Goal: Find specific page/section: Find specific page/section

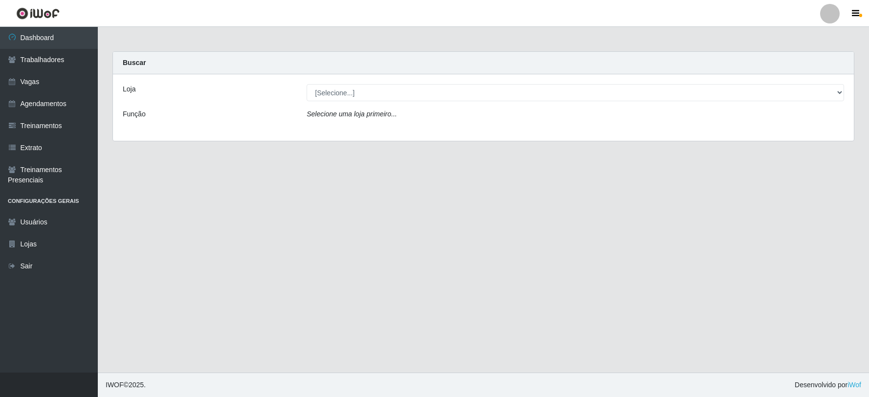
click at [394, 89] on select "[Selecione...] SuperFácil Atacado - Vale do Sol" at bounding box center [575, 92] width 537 height 17
select select "502"
click at [307, 84] on select "[Selecione...] SuperFácil Atacado - Vale do Sol" at bounding box center [575, 92] width 537 height 17
click at [399, 87] on select "[Selecione...] SuperFácil Atacado - Vale do Sol" at bounding box center [575, 92] width 537 height 17
click at [307, 84] on select "[Selecione...] SuperFácil Atacado - Vale do Sol" at bounding box center [575, 92] width 537 height 17
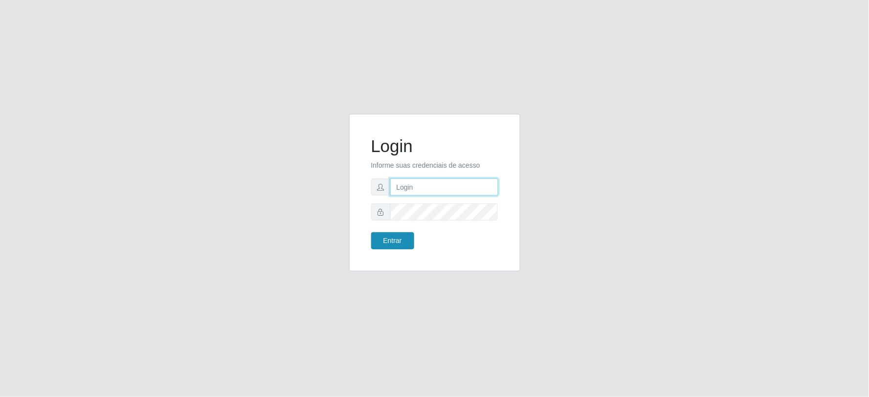
type input "[EMAIL_ADDRESS][DOMAIN_NAME]"
click at [397, 235] on button "Entrar" at bounding box center [392, 240] width 43 height 17
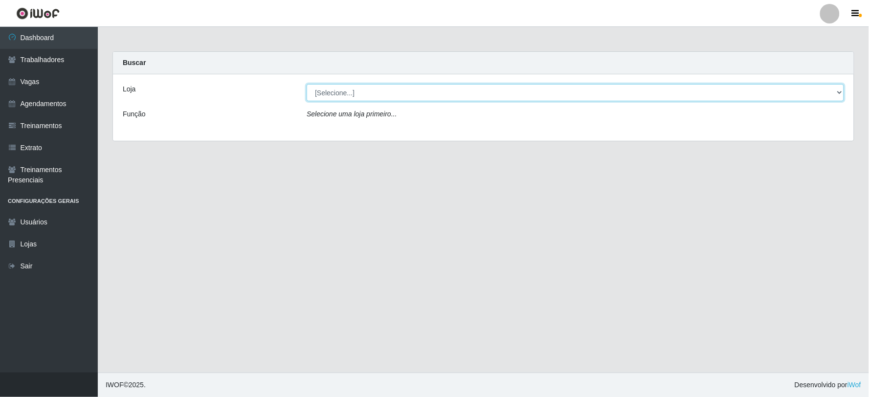
click at [394, 86] on select "[Selecione...] SuperFácil Atacado - Vale do Sol" at bounding box center [575, 92] width 537 height 17
select select "502"
click at [307, 84] on select "[Selecione...] SuperFácil Atacado - Vale do Sol" at bounding box center [575, 92] width 537 height 17
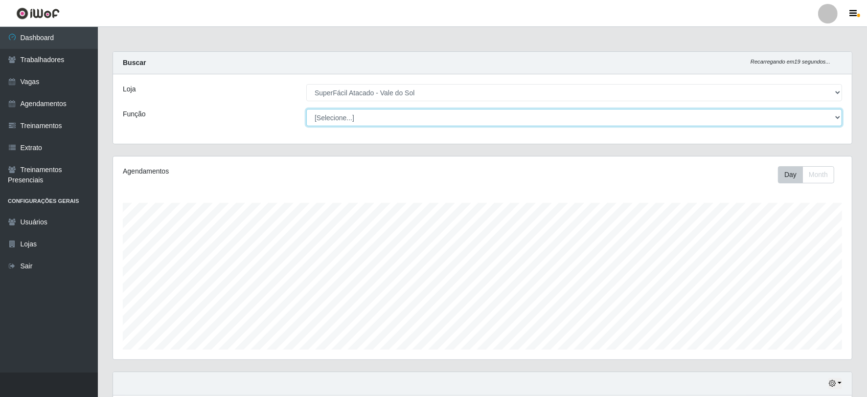
click at [472, 121] on select "[Selecione...] Embalador Embalador + Embalador ++ Operador de Caixa Operador de…" at bounding box center [573, 117] width 535 height 17
click at [467, 121] on select "[Selecione...] Embalador Embalador + Embalador ++ Operador de Caixa Operador de…" at bounding box center [573, 117] width 535 height 17
select select "24"
click at [306, 109] on select "[Selecione...] Embalador Embalador + Embalador ++ Operador de Caixa Operador de…" at bounding box center [573, 117] width 535 height 17
click at [451, 116] on select "[Selecione...] Embalador Embalador + Embalador ++ Operador de Caixa Operador de…" at bounding box center [573, 117] width 535 height 17
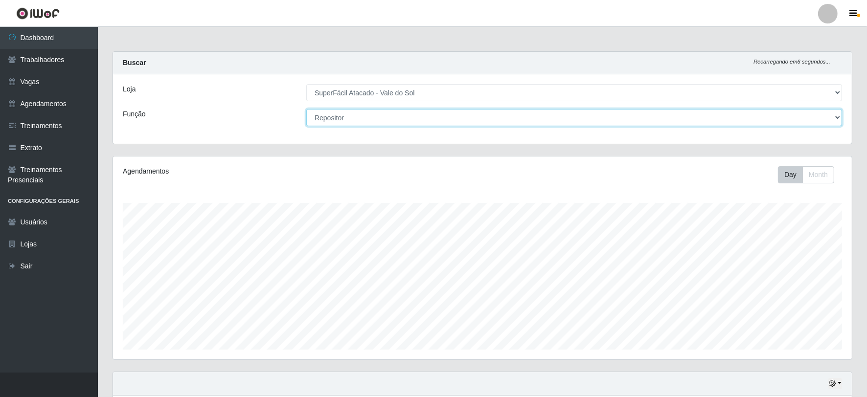
click at [438, 114] on select "[Selecione...] Embalador Embalador + Embalador ++ Operador de Caixa Operador de…" at bounding box center [573, 117] width 535 height 17
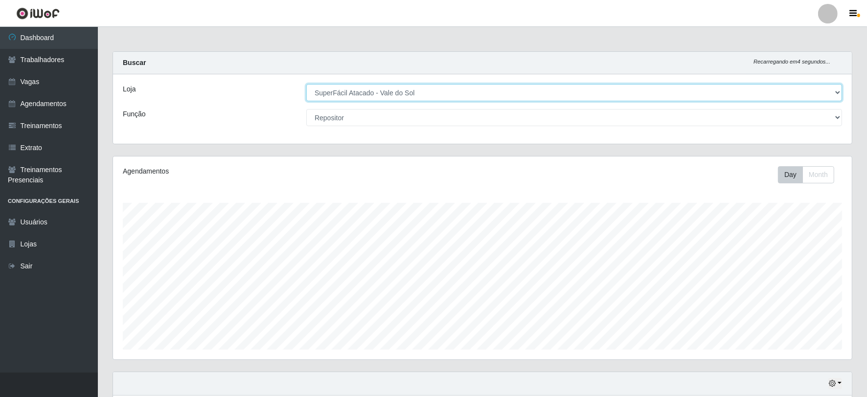
click at [409, 91] on select "[Selecione...] SuperFácil Atacado - Vale do Sol" at bounding box center [573, 92] width 535 height 17
click at [306, 84] on select "[Selecione...] SuperFácil Atacado - Vale do Sol" at bounding box center [573, 92] width 535 height 17
click at [384, 96] on select "[Selecione...] SuperFácil Atacado - Vale do Sol" at bounding box center [573, 92] width 535 height 17
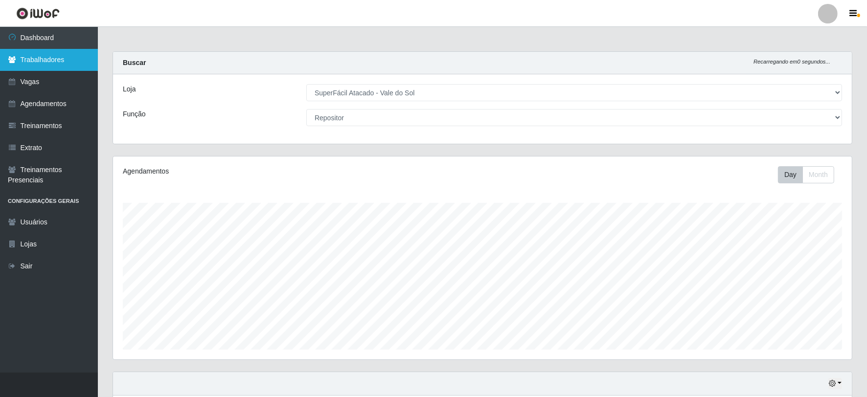
click at [67, 56] on link "Trabalhadores" at bounding box center [49, 60] width 98 height 22
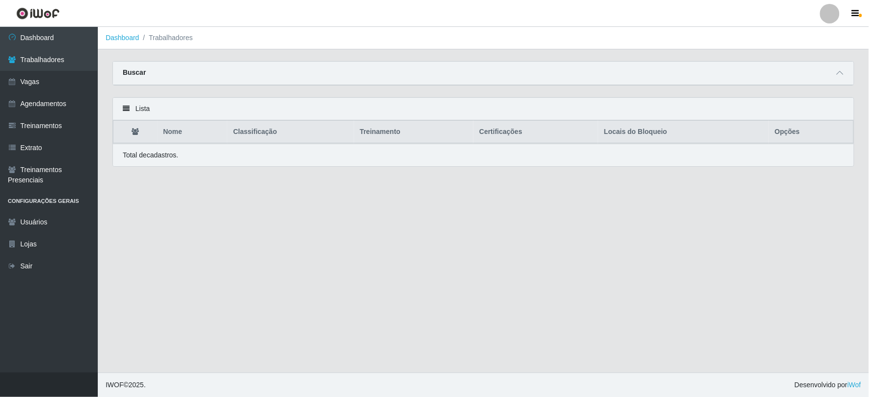
click at [771, 76] on div "Buscar" at bounding box center [483, 73] width 741 height 23
click at [79, 65] on link "Trabalhadores" at bounding box center [49, 60] width 98 height 22
click at [73, 99] on link "Agendamentos" at bounding box center [49, 104] width 98 height 22
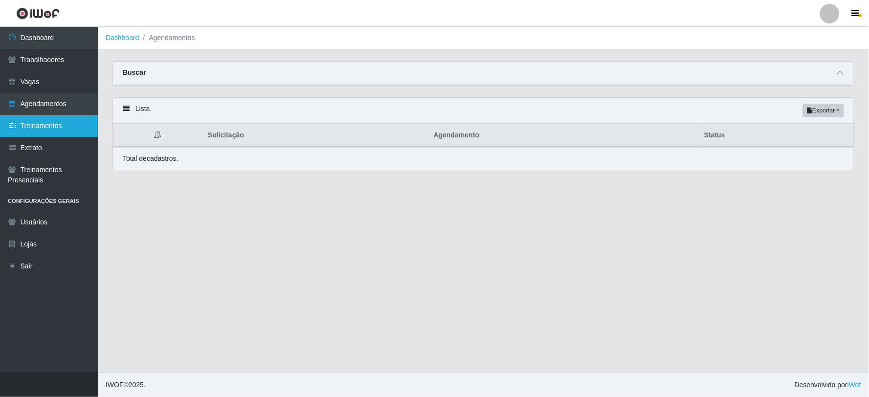
click at [49, 124] on link "Treinamentos" at bounding box center [49, 126] width 98 height 22
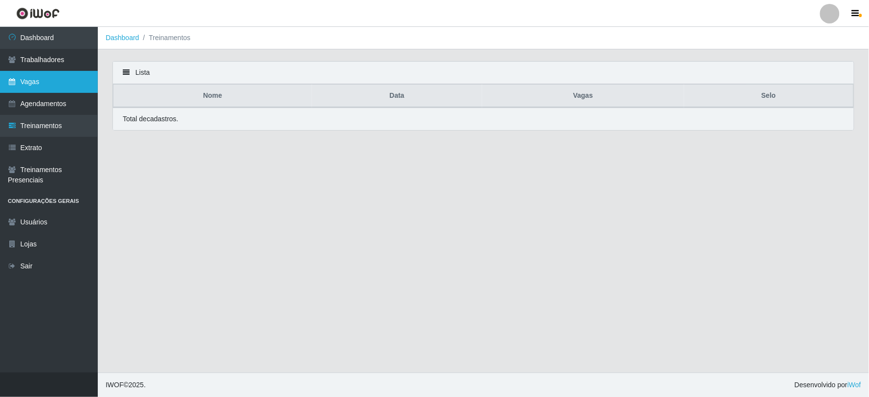
click at [62, 83] on link "Vagas" at bounding box center [49, 82] width 98 height 22
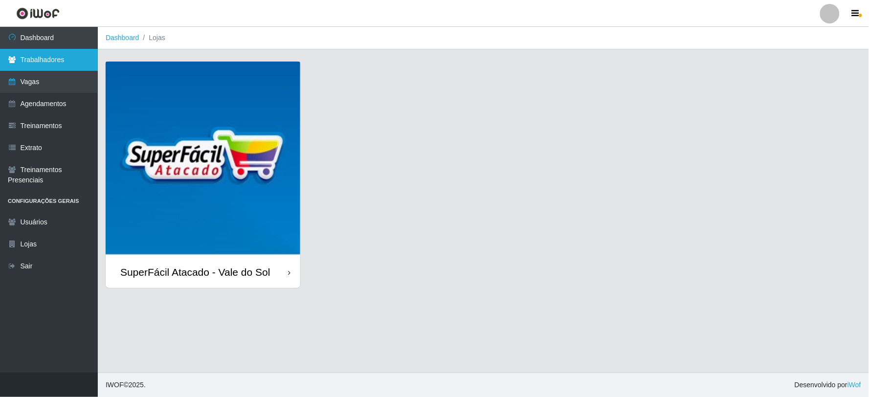
click at [68, 54] on link "Trabalhadores" at bounding box center [49, 60] width 98 height 22
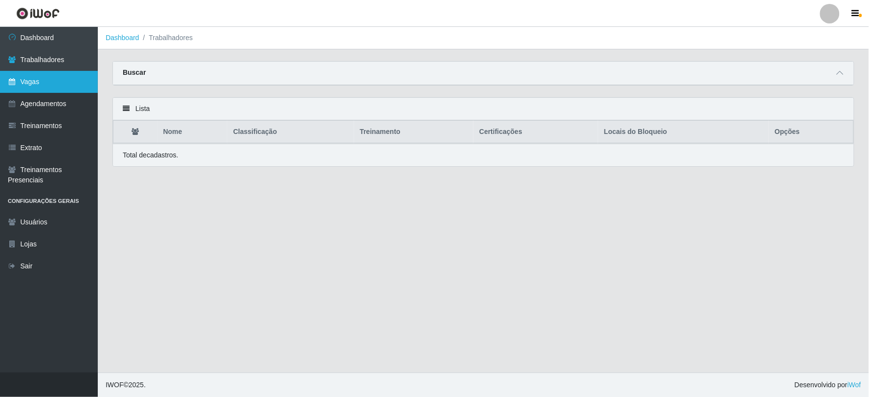
click at [66, 76] on link "Vagas" at bounding box center [49, 82] width 98 height 22
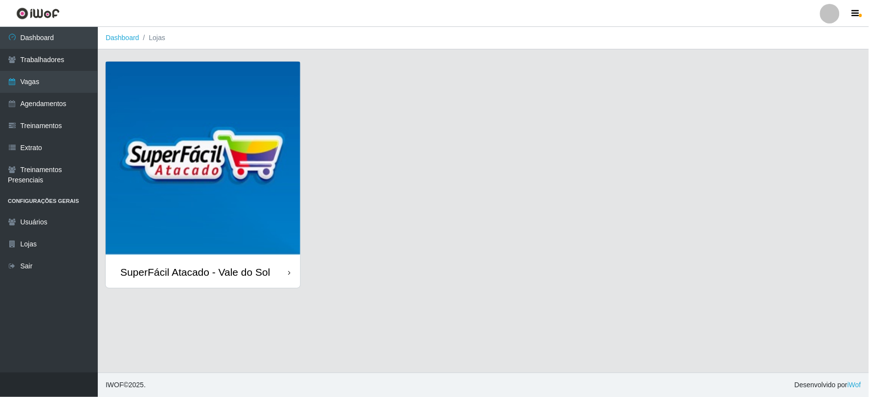
click at [158, 266] on div "SuperFácil Atacado - Vale do Sol" at bounding box center [195, 272] width 150 height 12
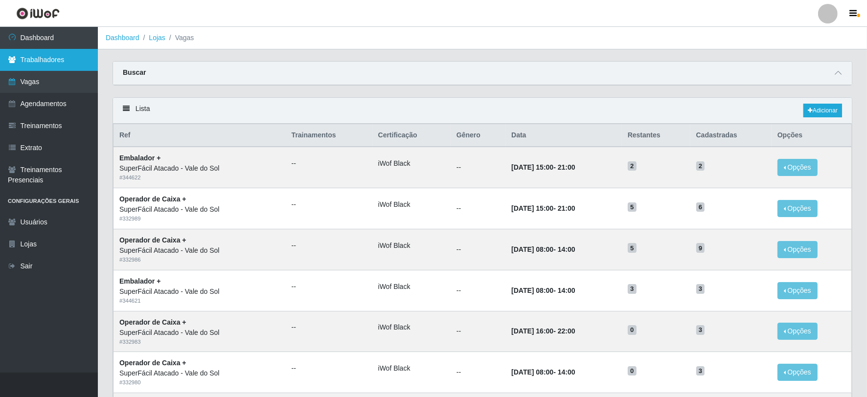
click at [67, 65] on link "Trabalhadores" at bounding box center [49, 60] width 98 height 22
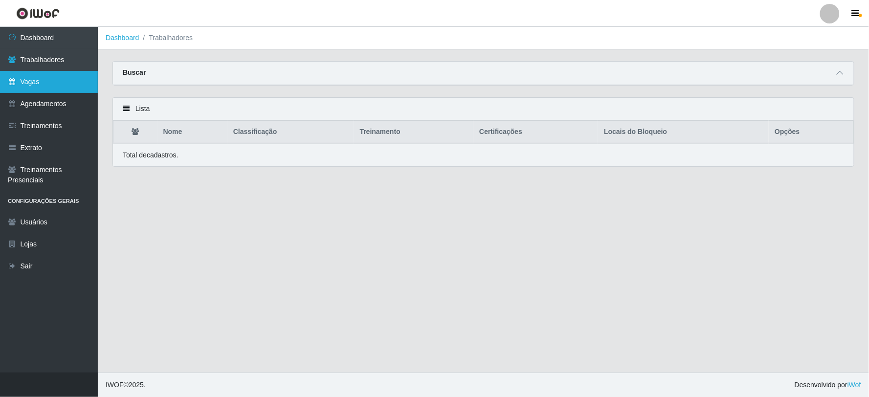
click at [67, 89] on link "Vagas" at bounding box center [49, 82] width 98 height 22
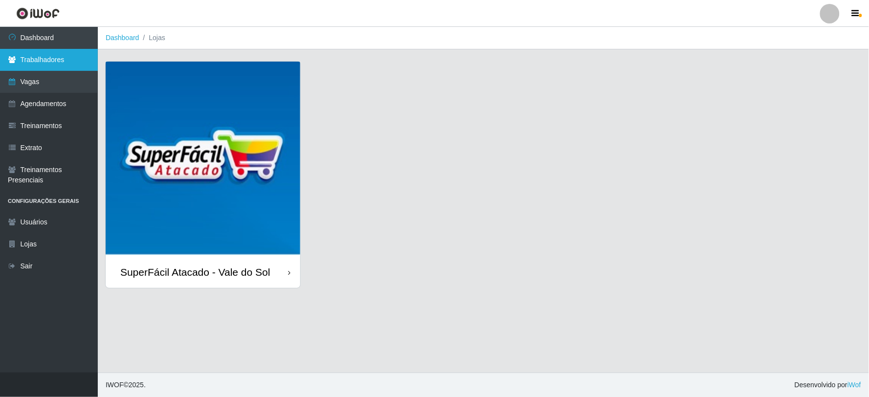
click at [62, 67] on link "Trabalhadores" at bounding box center [49, 60] width 98 height 22
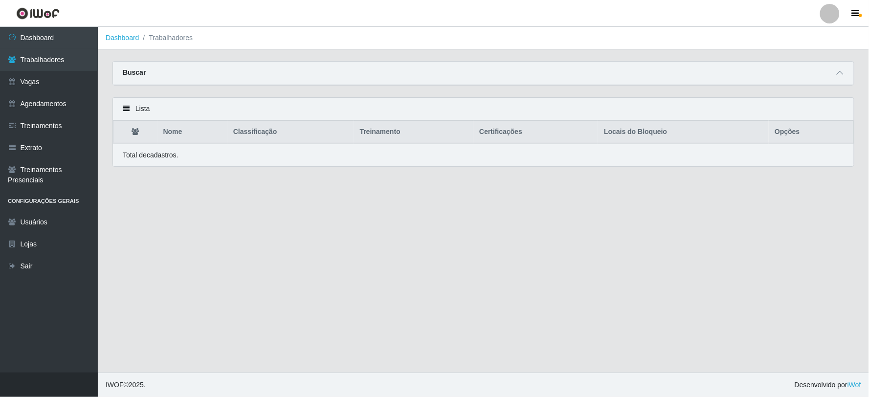
click at [167, 134] on th "Nome" at bounding box center [192, 132] width 70 height 23
click at [71, 45] on link "Dashboard" at bounding box center [49, 38] width 98 height 22
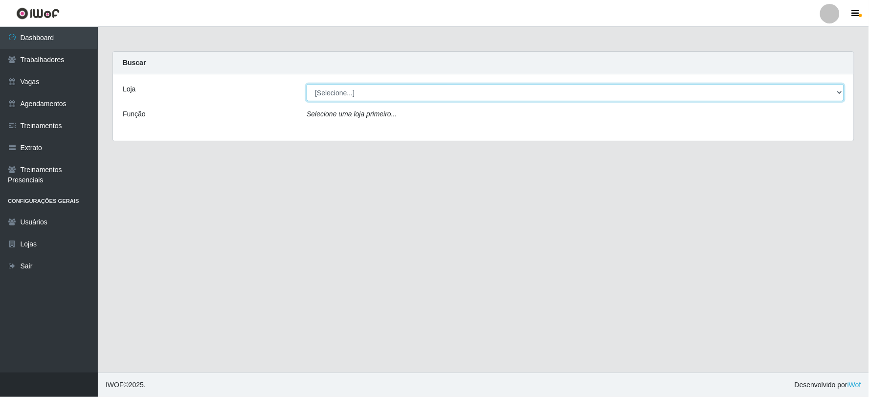
click at [389, 99] on select "[Selecione...] SuperFácil Atacado - Vale do Sol" at bounding box center [575, 92] width 537 height 17
select select "502"
click at [307, 84] on select "[Selecione...] SuperFácil Atacado - Vale do Sol" at bounding box center [575, 92] width 537 height 17
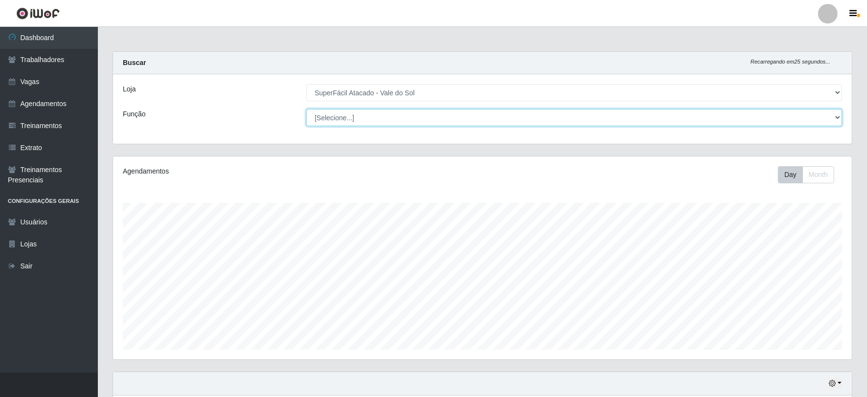
click at [403, 116] on select "[Selecione...] Embalador Embalador + Embalador ++ Operador de Caixa Operador de…" at bounding box center [573, 117] width 535 height 17
click at [306, 109] on select "[Selecione...] Embalador Embalador + Embalador ++ Operador de Caixa Operador de…" at bounding box center [573, 117] width 535 height 17
click at [408, 115] on select "[Selecione...] Embalador Embalador + Embalador ++ Operador de Caixa Operador de…" at bounding box center [573, 117] width 535 height 17
click at [306, 109] on select "[Selecione...] Embalador Embalador + Embalador ++ Operador de Caixa Operador de…" at bounding box center [573, 117] width 535 height 17
click at [423, 121] on select "[Selecione...] Embalador Embalador + Embalador ++ Operador de Caixa Operador de…" at bounding box center [573, 117] width 535 height 17
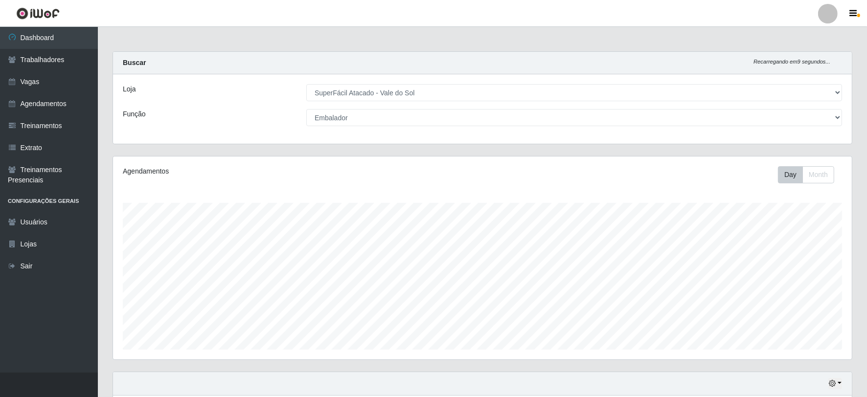
click at [431, 108] on div "Loja [Selecione...] SuperFácil Atacado - Vale do Sol Função [Selecione...] Emba…" at bounding box center [482, 108] width 738 height 69
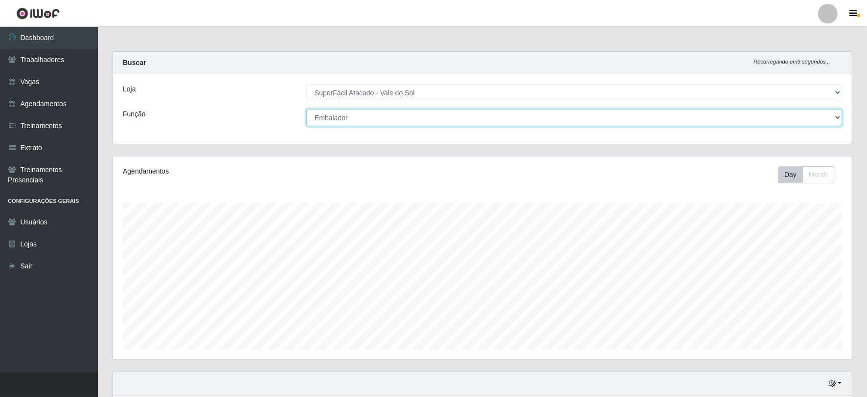
click at [432, 116] on select "[Selecione...] Embalador Embalador + Embalador ++ Operador de Caixa Operador de…" at bounding box center [573, 117] width 535 height 17
select select "70"
click at [306, 109] on select "[Selecione...] Embalador Embalador + Embalador ++ Operador de Caixa Operador de…" at bounding box center [573, 117] width 535 height 17
click at [422, 120] on select "[Selecione...] Embalador Embalador + Embalador ++ Operador de Caixa Operador de…" at bounding box center [573, 117] width 535 height 17
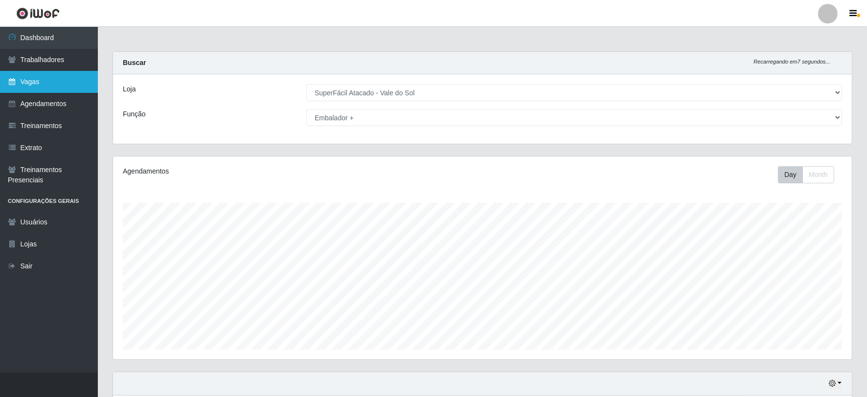
click at [45, 82] on link "Vagas" at bounding box center [49, 82] width 98 height 22
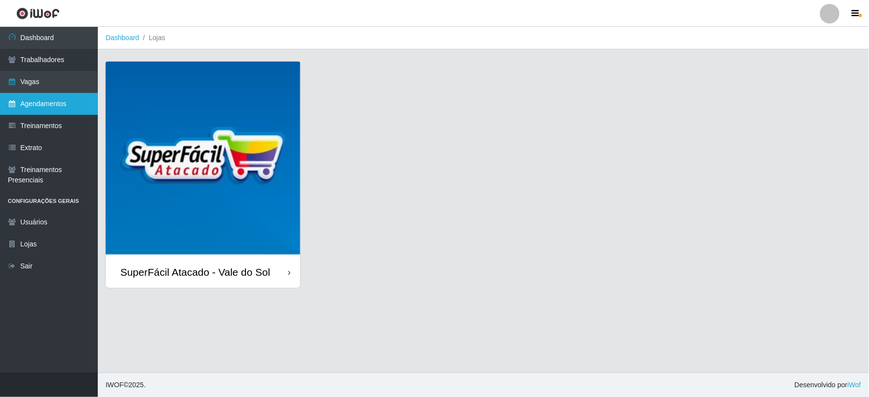
click at [16, 107] on icon at bounding box center [12, 103] width 9 height 7
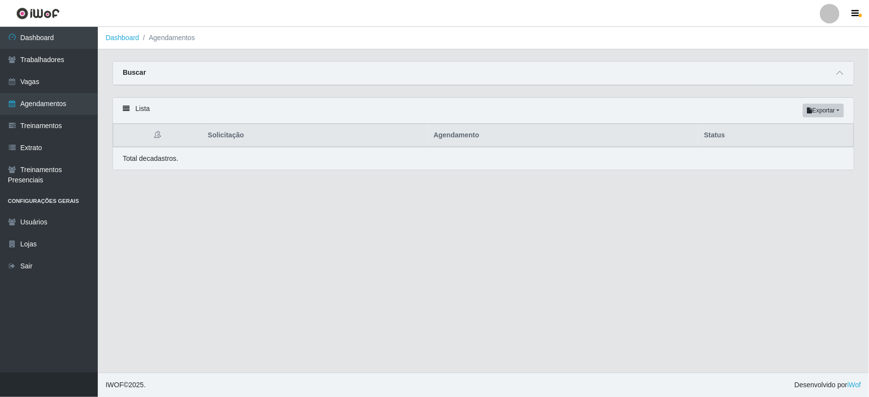
click at [155, 135] on icon at bounding box center [158, 134] width 7 height 7
click at [74, 129] on link "Treinamentos" at bounding box center [49, 126] width 98 height 22
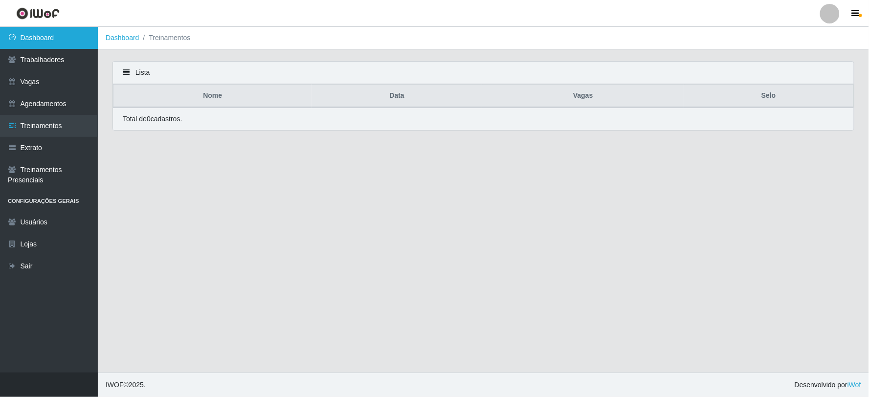
click at [56, 35] on link "Dashboard" at bounding box center [49, 38] width 98 height 22
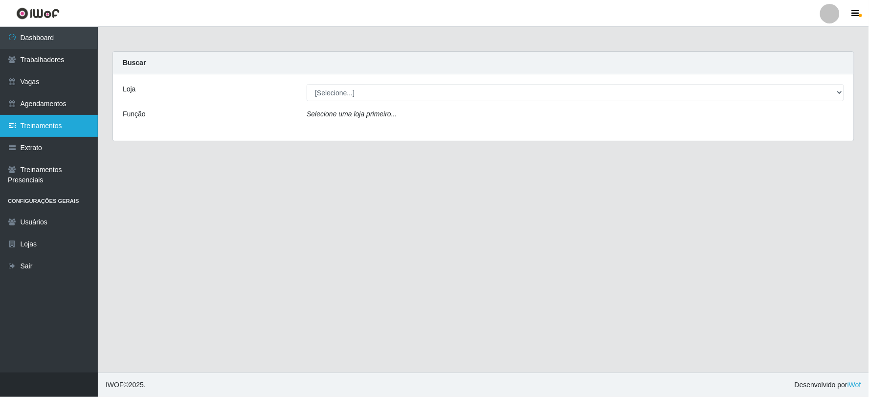
click at [46, 121] on link "Treinamentos" at bounding box center [49, 126] width 98 height 22
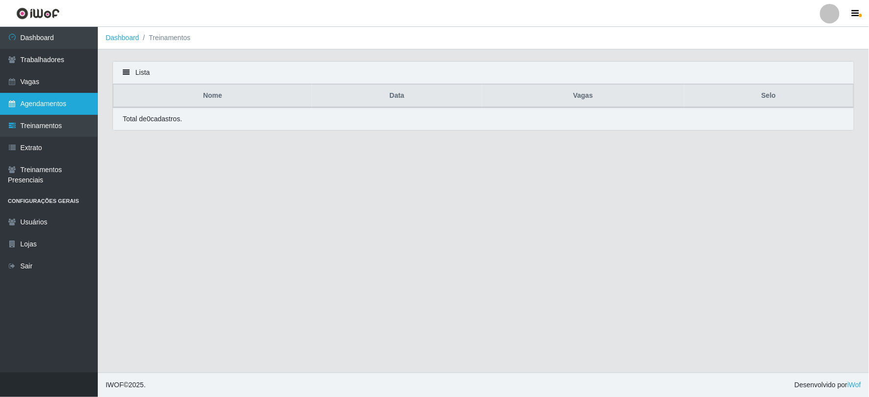
click at [44, 111] on link "Agendamentos" at bounding box center [49, 104] width 98 height 22
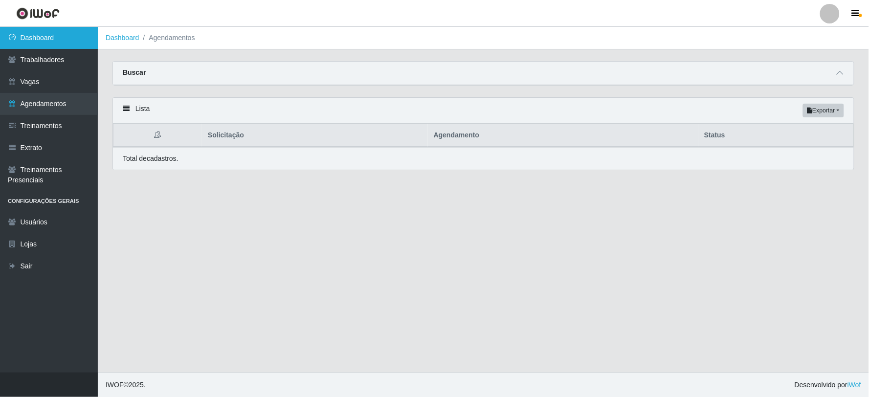
click at [71, 47] on link "Dashboard" at bounding box center [49, 38] width 98 height 22
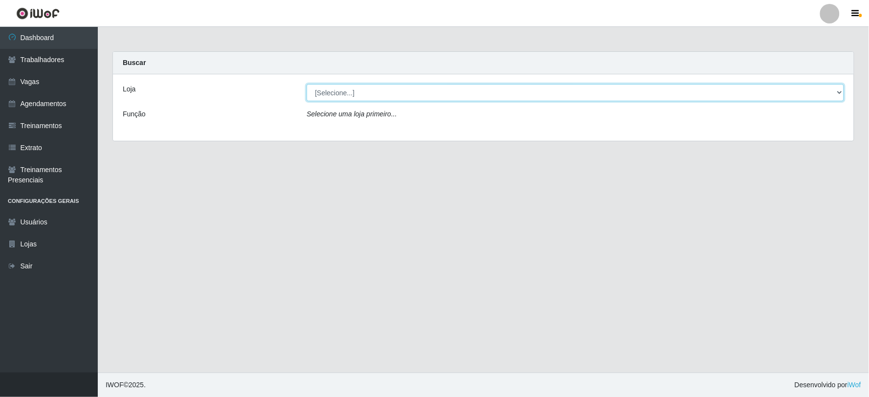
click at [397, 95] on select "[Selecione...] SuperFácil Atacado - Vale do Sol" at bounding box center [575, 92] width 537 height 17
select select "502"
click at [307, 84] on select "[Selecione...] SuperFácil Atacado - Vale do Sol" at bounding box center [575, 92] width 537 height 17
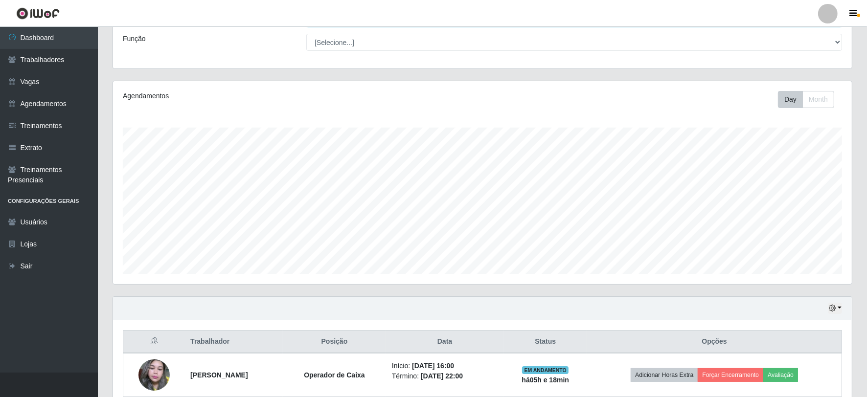
scroll to position [165, 0]
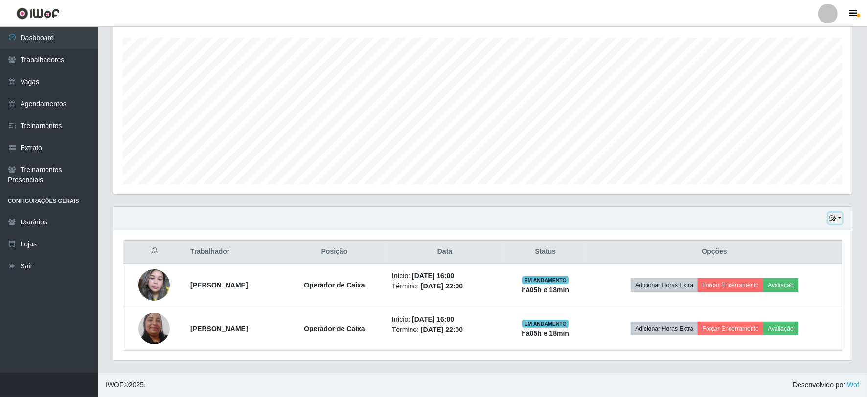
click at [832, 217] on icon "button" at bounding box center [831, 218] width 7 height 7
click at [801, 257] on button "1 dia" at bounding box center [801, 256] width 77 height 21
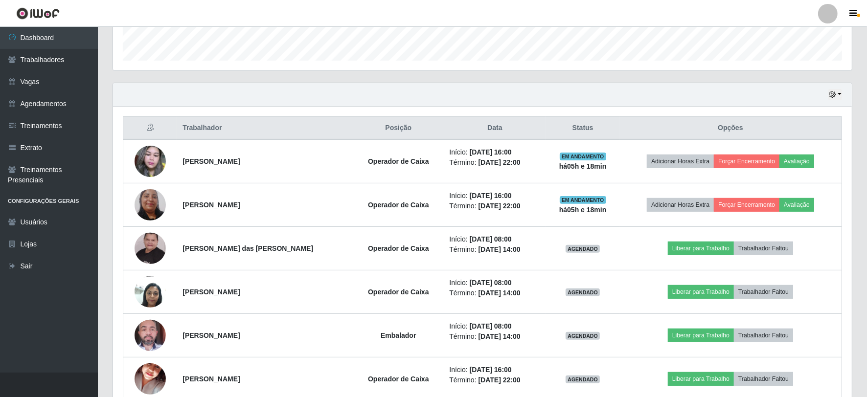
scroll to position [264, 0]
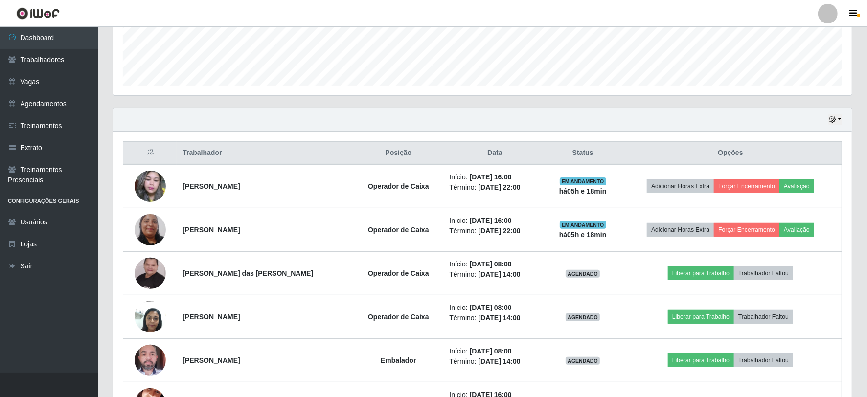
click at [835, 128] on div "Hoje 1 dia 3 dias 1 Semana Não encerrados" at bounding box center [482, 119] width 738 height 23
click at [835, 122] on icon "button" at bounding box center [831, 119] width 7 height 7
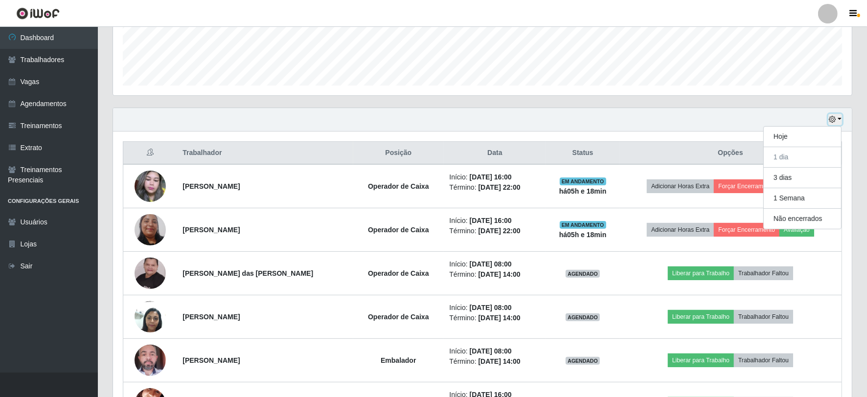
click at [835, 122] on icon "button" at bounding box center [831, 119] width 7 height 7
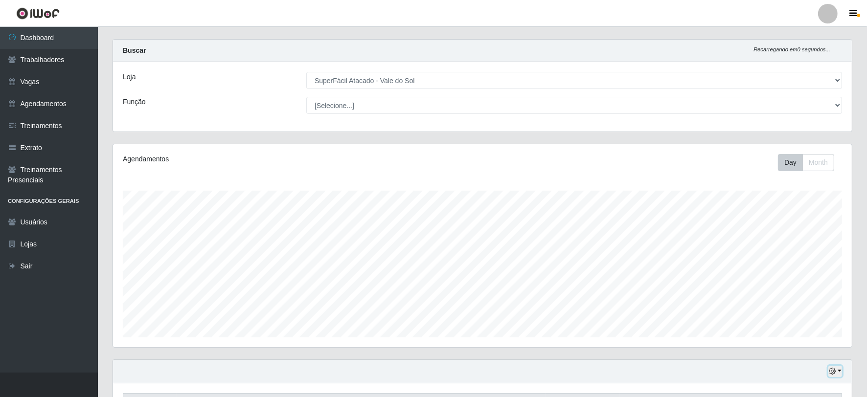
scroll to position [0, 0]
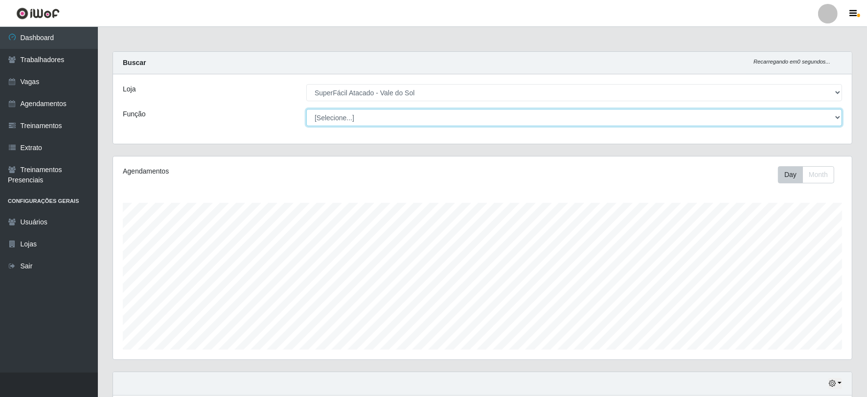
click at [409, 119] on select "[Selecione...] Embalador Embalador + Embalador ++ Operador de Caixa Operador de…" at bounding box center [573, 117] width 535 height 17
select select "24"
click at [306, 109] on select "[Selecione...] Embalador Embalador + Embalador ++ Operador de Caixa Operador de…" at bounding box center [573, 117] width 535 height 17
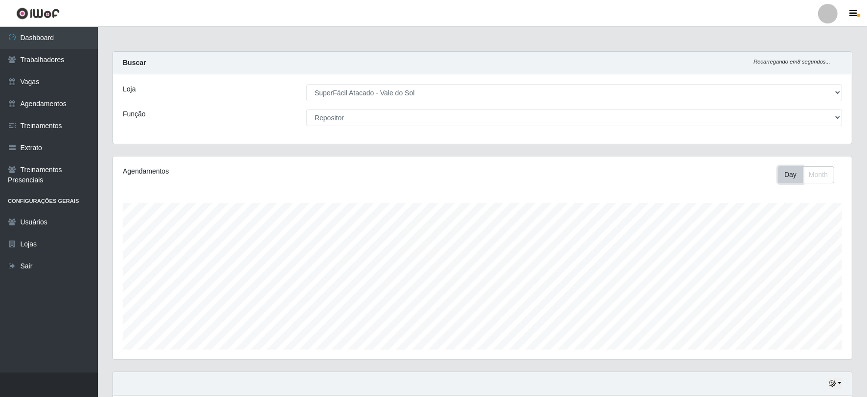
click at [793, 179] on button "Day" at bounding box center [790, 174] width 25 height 17
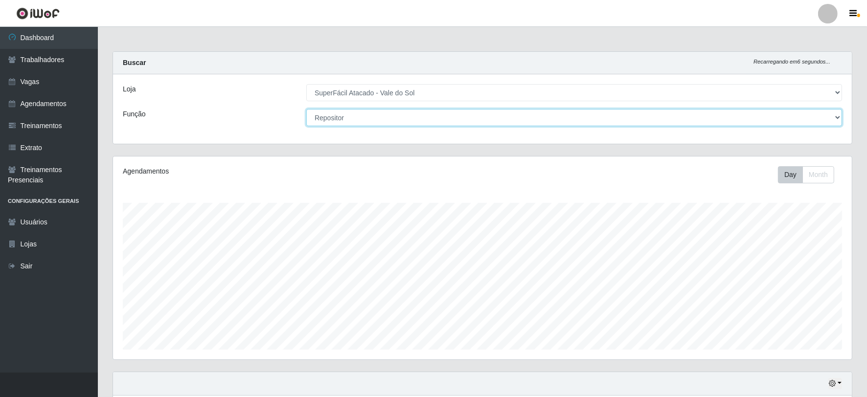
click at [833, 119] on select "[Selecione...] Embalador Embalador + Embalador ++ Operador de Caixa Operador de…" at bounding box center [573, 117] width 535 height 17
click at [306, 109] on select "[Selecione...] Embalador Embalador + Embalador ++ Operador de Caixa Operador de…" at bounding box center [573, 117] width 535 height 17
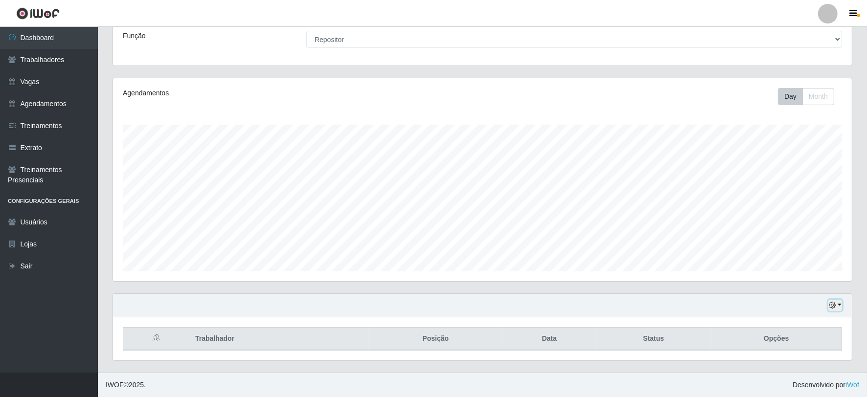
click at [834, 307] on icon "button" at bounding box center [831, 305] width 7 height 7
click at [789, 249] on button "3 dias" at bounding box center [801, 248] width 77 height 21
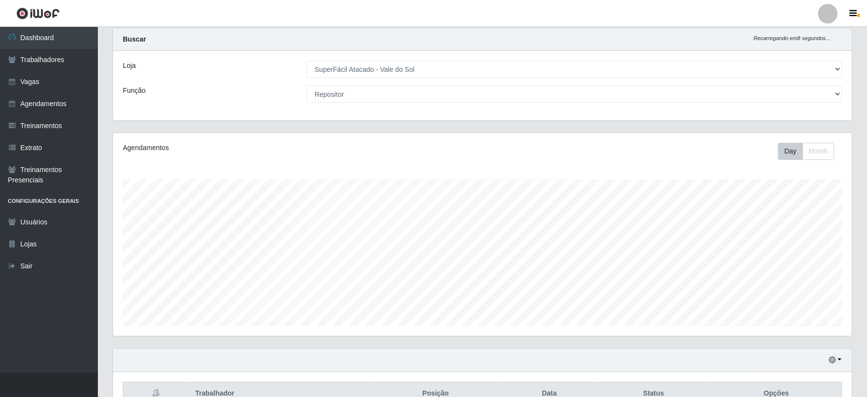
scroll to position [78, 0]
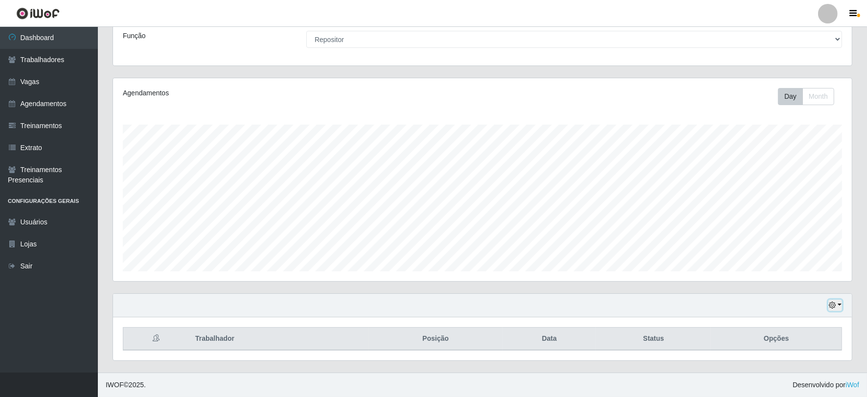
click at [837, 308] on button "button" at bounding box center [835, 305] width 14 height 11
click at [791, 202] on button "Hoje" at bounding box center [801, 207] width 77 height 21
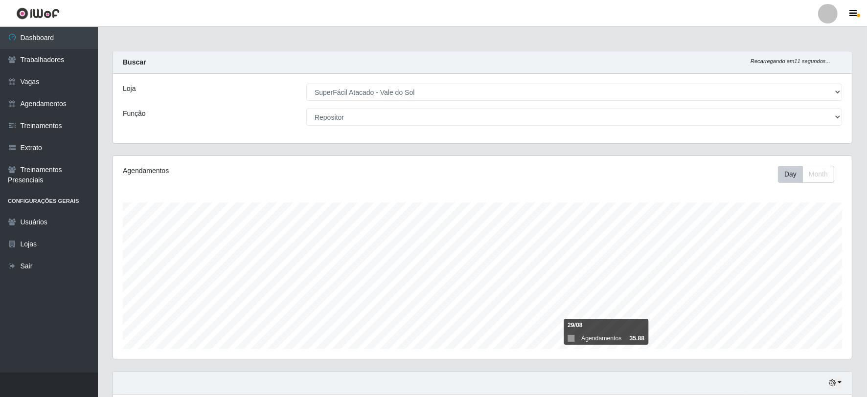
scroll to position [0, 0]
click at [72, 111] on link "Agendamentos" at bounding box center [49, 104] width 98 height 22
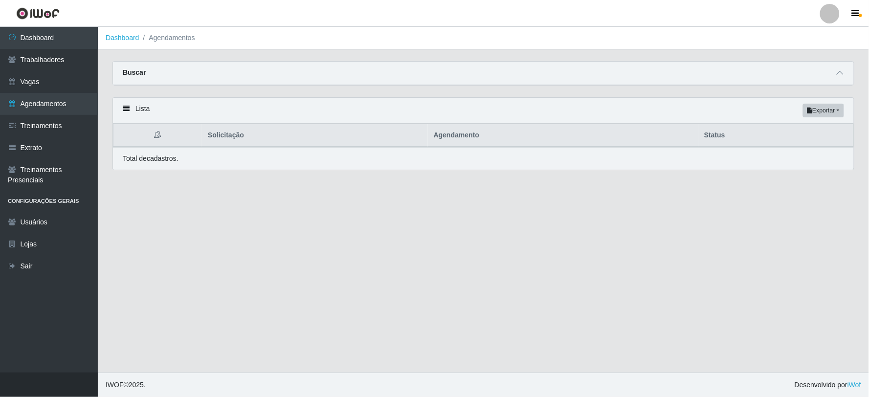
click at [524, 89] on div "Carregando... Buscar Início em [GEOGRAPHIC_DATA] em Status [Selecione...] AGEND…" at bounding box center [483, 79] width 757 height 36
click at [155, 164] on div "Total de cadastros." at bounding box center [483, 158] width 741 height 22
click at [774, 164] on div "Total de cadastros." at bounding box center [483, 159] width 721 height 10
click at [845, 70] on span at bounding box center [840, 72] width 12 height 11
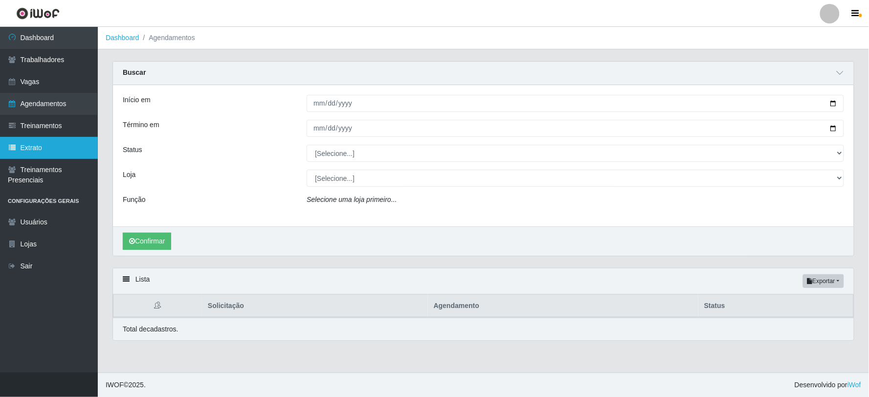
click at [32, 155] on link "Extrato" at bounding box center [49, 148] width 98 height 22
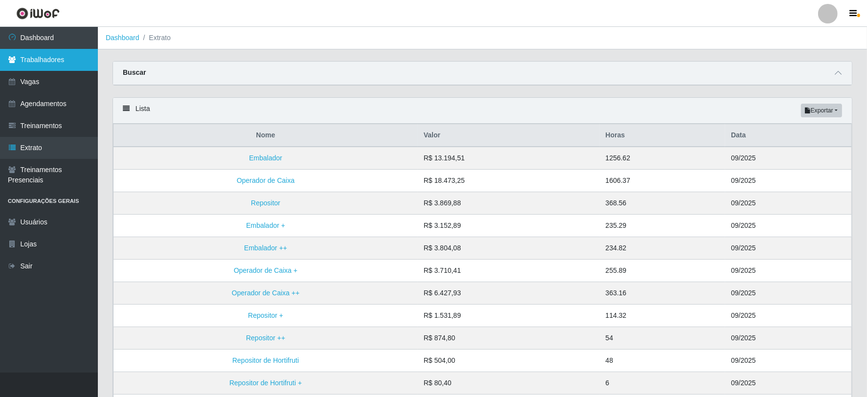
click at [24, 61] on link "Trabalhadores" at bounding box center [49, 60] width 98 height 22
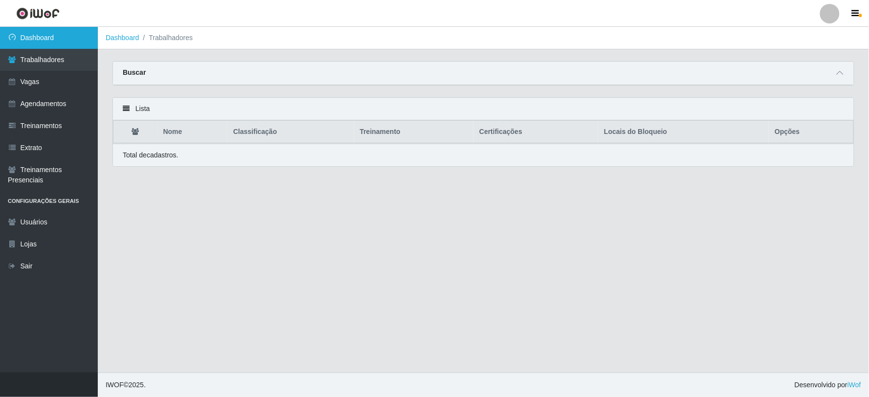
click at [55, 27] on link "Dashboard" at bounding box center [49, 38] width 98 height 22
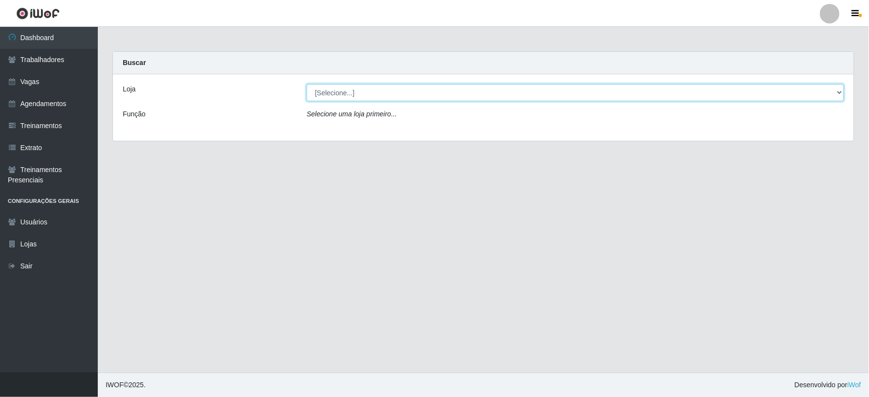
click at [426, 91] on select "[Selecione...] SuperFácil Atacado - Vale do Sol" at bounding box center [575, 92] width 537 height 17
select select "502"
click at [307, 84] on select "[Selecione...] SuperFácil Atacado - Vale do Sol" at bounding box center [575, 92] width 537 height 17
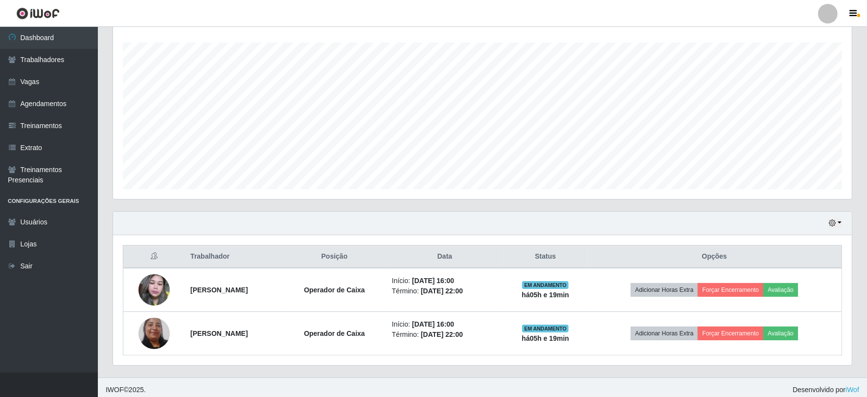
scroll to position [165, 0]
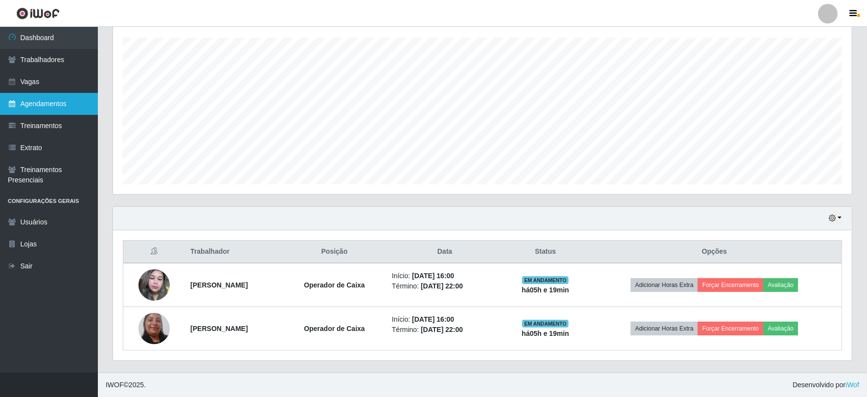
click at [76, 105] on link "Agendamentos" at bounding box center [49, 104] width 98 height 22
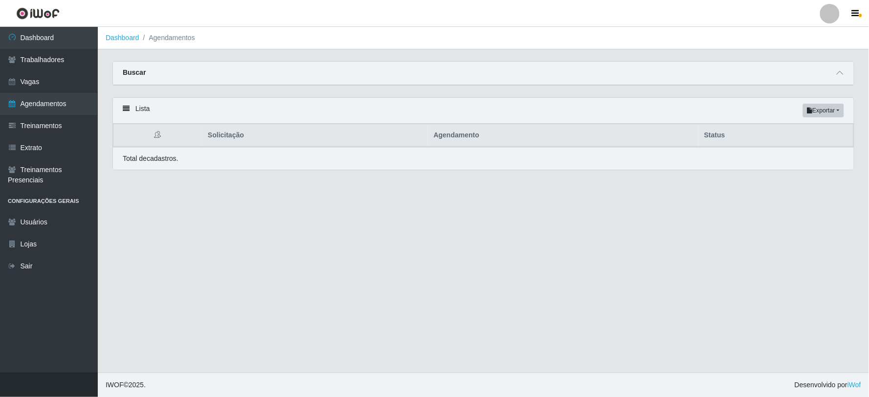
click at [238, 140] on th "Solicitação" at bounding box center [315, 135] width 226 height 23
click at [159, 134] on icon at bounding box center [158, 134] width 7 height 7
click at [71, 158] on link "Extrato" at bounding box center [49, 148] width 98 height 22
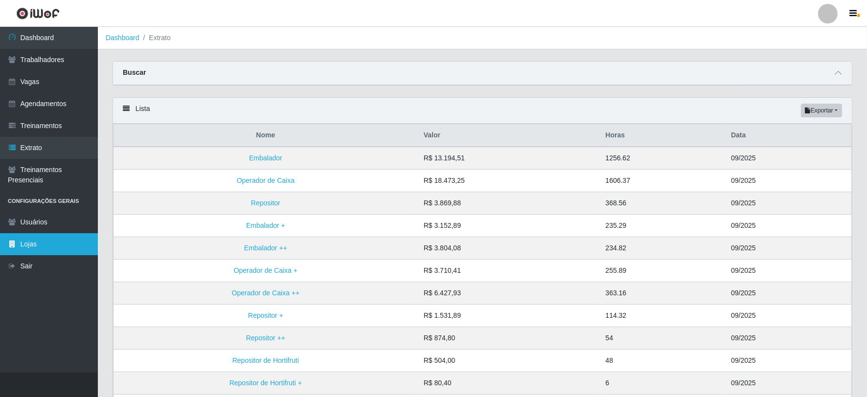
click at [39, 236] on link "Lojas" at bounding box center [49, 244] width 98 height 22
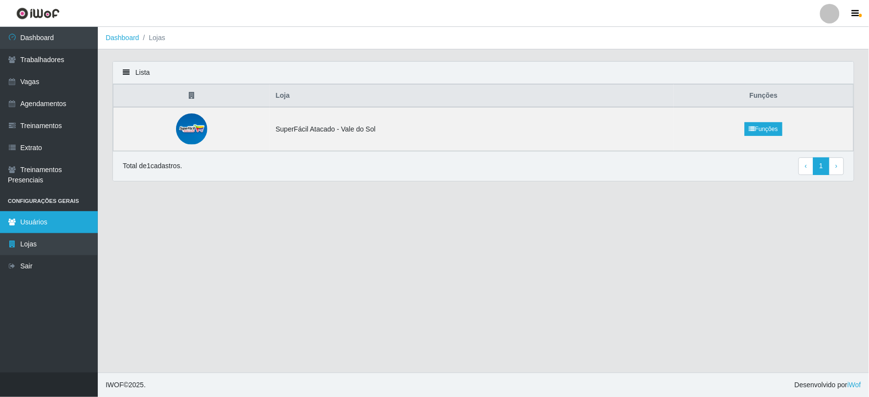
click at [47, 222] on link "Usuários" at bounding box center [49, 222] width 98 height 22
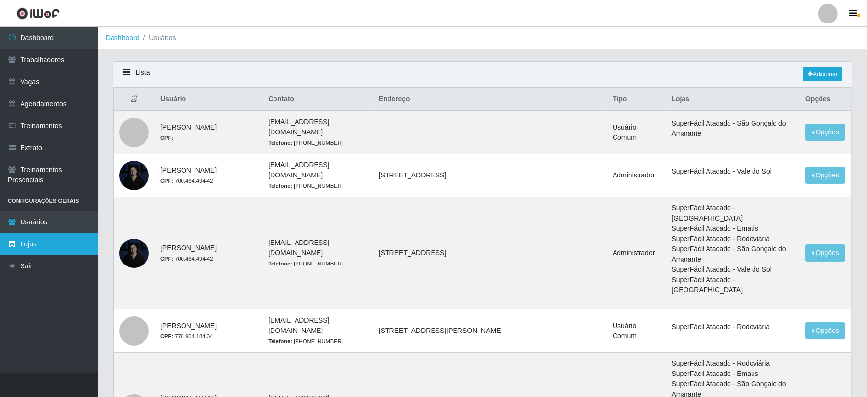
click at [53, 246] on link "Lojas" at bounding box center [49, 244] width 98 height 22
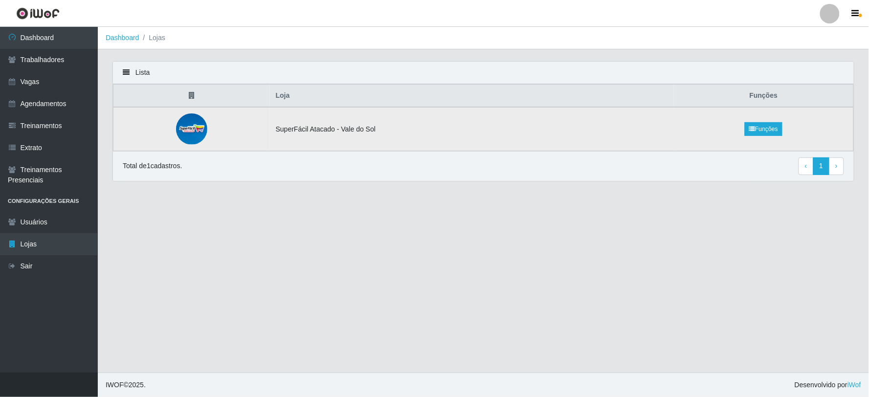
click at [358, 119] on td "SuperFácil Atacado - Vale do Sol" at bounding box center [472, 129] width 404 height 44
click at [46, 62] on link "Trabalhadores" at bounding box center [49, 60] width 98 height 22
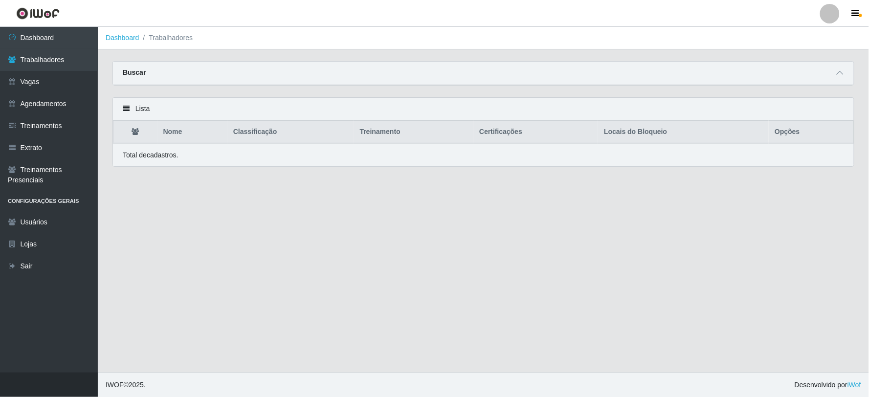
click at [162, 36] on li "Trabalhadores" at bounding box center [166, 38] width 54 height 10
click at [119, 35] on link "Dashboard" at bounding box center [123, 38] width 34 height 8
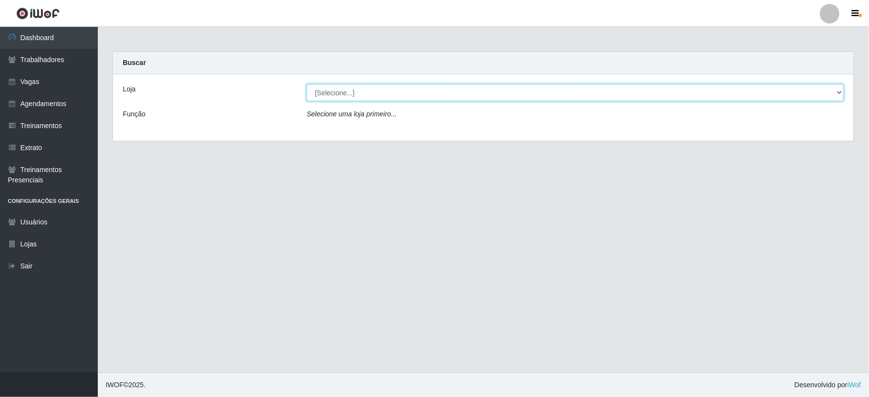
click at [400, 85] on select "[Selecione...] SuperFácil Atacado - Vale do Sol" at bounding box center [575, 92] width 537 height 17
select select "502"
click at [307, 84] on select "[Selecione...] SuperFácil Atacado - Vale do Sol" at bounding box center [575, 92] width 537 height 17
